Goal: Task Accomplishment & Management: Use online tool/utility

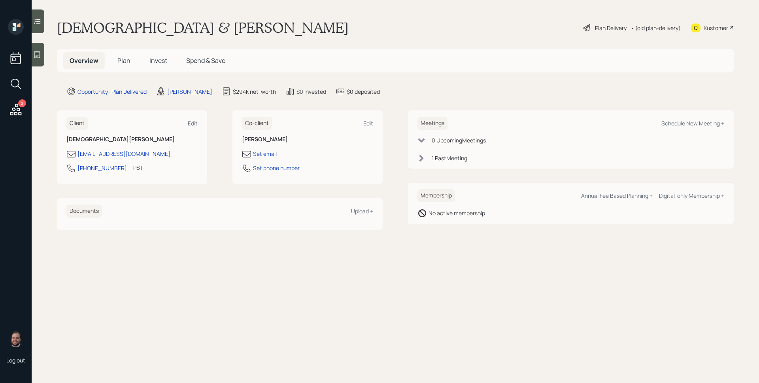
click at [601, 27] on div "Plan Delivery" at bounding box center [611, 28] width 32 height 8
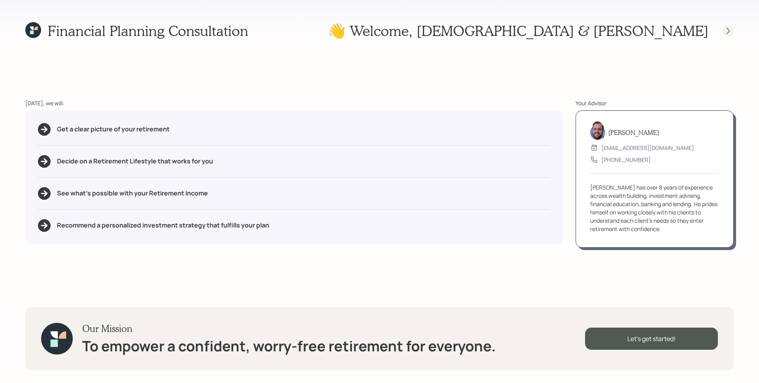
click at [730, 30] on icon at bounding box center [728, 31] width 8 height 8
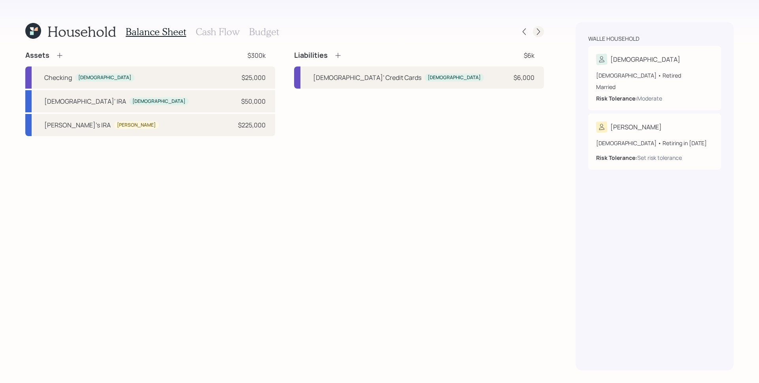
click at [539, 32] on icon at bounding box center [538, 32] width 8 height 8
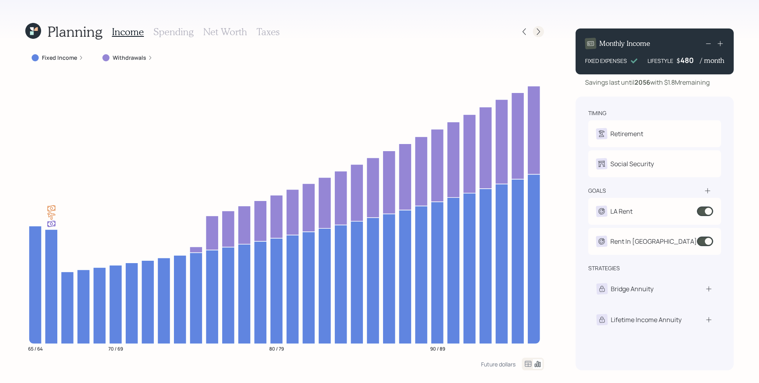
click at [539, 31] on icon at bounding box center [538, 31] width 3 height 7
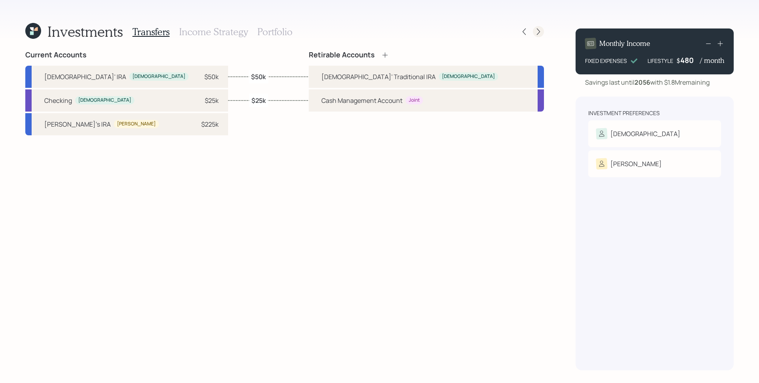
click at [538, 26] on div at bounding box center [538, 31] width 11 height 11
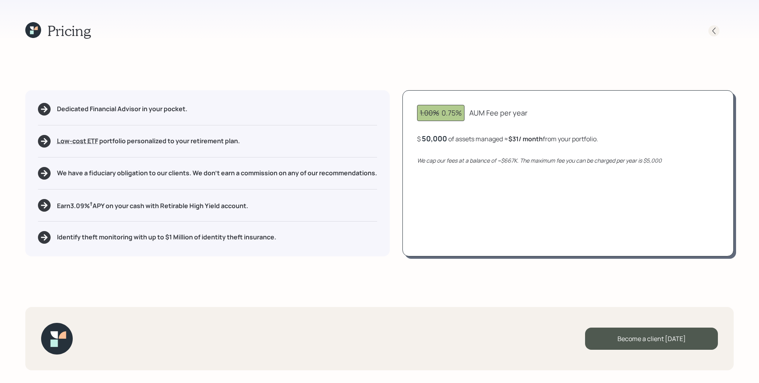
click at [715, 32] on icon at bounding box center [714, 31] width 8 height 8
